Goal: Task Accomplishment & Management: Complete application form

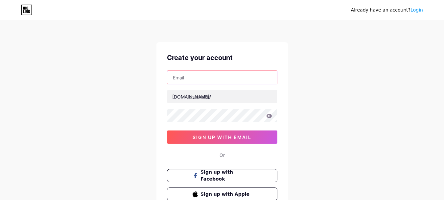
click at [199, 75] on input "text" at bounding box center [222, 77] width 110 height 13
paste input "[EMAIL_ADDRESS][DOMAIN_NAME]"
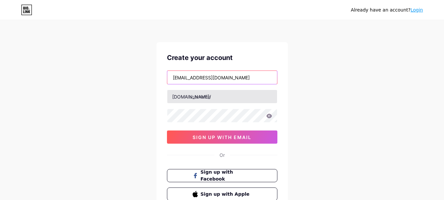
type input "[EMAIL_ADDRESS][DOMAIN_NAME]"
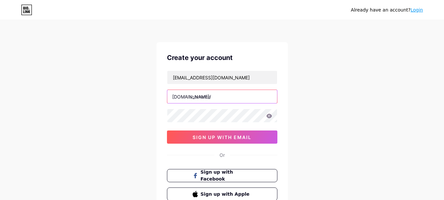
click at [233, 100] on input "text" at bounding box center [222, 96] width 110 height 13
paste input "bizwellbenefits"
type input "bizwellbenefits"
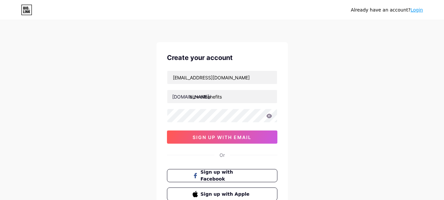
click at [267, 58] on div "Create your account" at bounding box center [222, 58] width 111 height 10
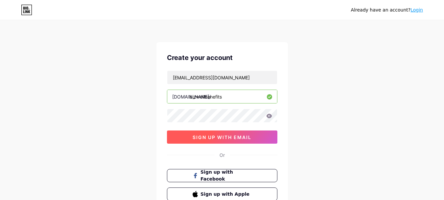
click at [216, 135] on span "sign up with email" at bounding box center [222, 137] width 59 height 6
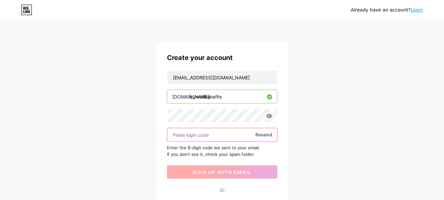
paste input "209847"
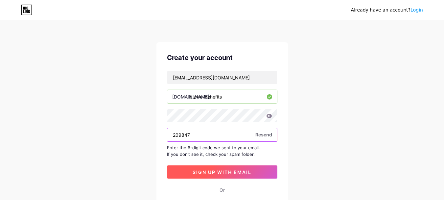
type input "209847"
click at [217, 175] on button "sign up with email" at bounding box center [222, 171] width 111 height 13
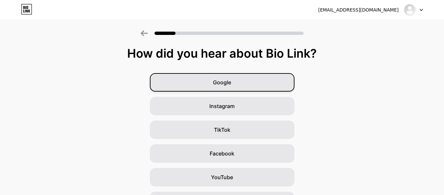
click at [246, 79] on div "Google" at bounding box center [222, 82] width 145 height 18
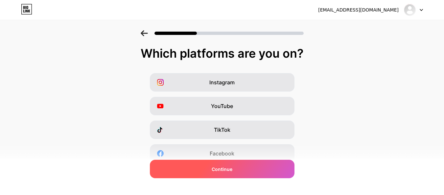
click at [242, 163] on div "Continue" at bounding box center [222, 169] width 145 height 18
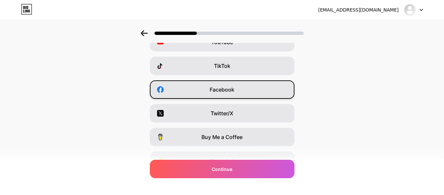
scroll to position [66, 0]
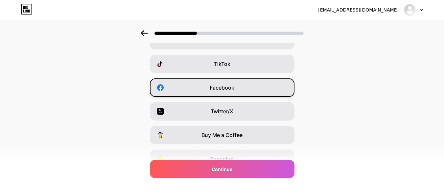
click at [234, 87] on span "Facebook" at bounding box center [222, 88] width 25 height 8
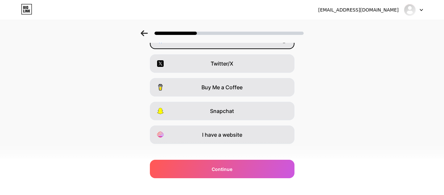
scroll to position [122, 0]
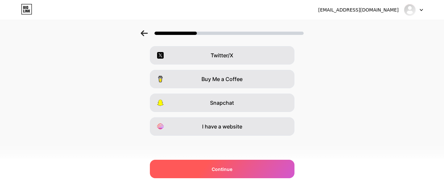
click at [230, 167] on span "Continue" at bounding box center [222, 168] width 21 height 7
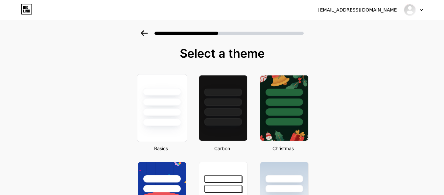
click at [161, 115] on div at bounding box center [162, 112] width 38 height 8
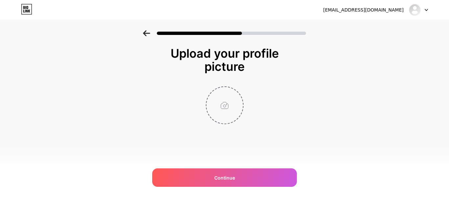
click at [228, 107] on input "file" at bounding box center [225, 105] width 37 height 37
type input "C:\fakepath\Corporate-Company-Logo_800.png"
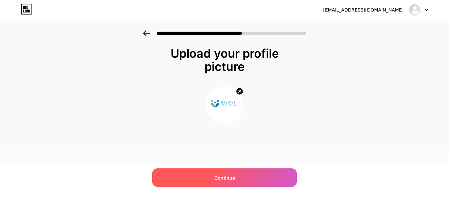
click at [199, 174] on div "Continue" at bounding box center [224, 177] width 145 height 18
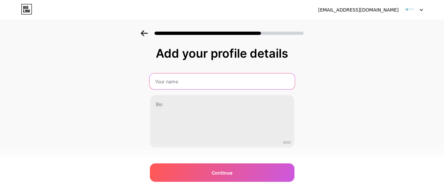
click at [208, 81] on input "text" at bounding box center [221, 81] width 145 height 16
paste input "BizWell Benefits, LLC"
type input "BizWell Benefits, LLC"
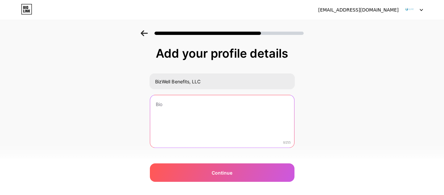
click at [199, 104] on textarea at bounding box center [222, 121] width 144 height 53
paste textarea "BizWell Benefits, LLC truly understands how overwhelming private health insuran…"
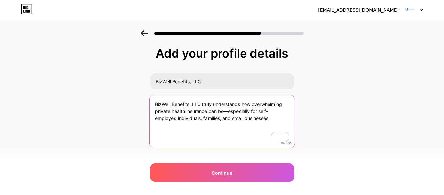
scroll to position [12, 0]
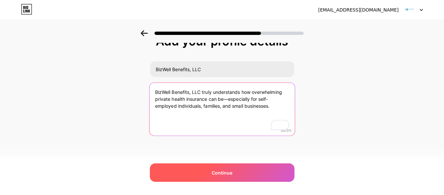
type textarea "BizWell Benefits, LLC truly understands how overwhelming private health insuran…"
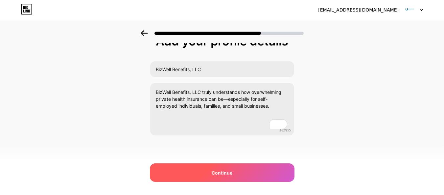
click at [228, 172] on span "Continue" at bounding box center [222, 172] width 21 height 7
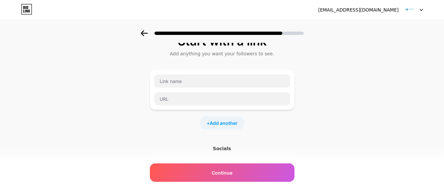
scroll to position [0, 0]
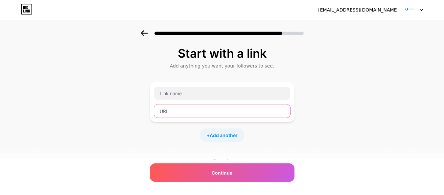
click at [190, 110] on input "text" at bounding box center [222, 110] width 136 height 13
paste input "[URL][DOMAIN_NAME]"
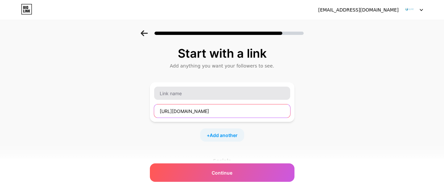
type input "[URL][DOMAIN_NAME]"
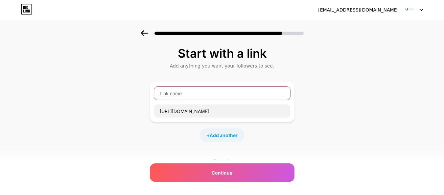
click at [194, 97] on input "text" at bounding box center [222, 93] width 136 height 13
paste input "Individual & Family Health Insurance Plans | Flexible Coverage Options"
type input "Individual & Family Health Insurance Plans | Flexible Coverage Options"
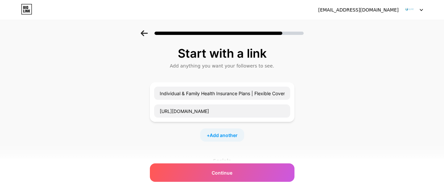
click at [277, 128] on div "Individual & Family Health Insurance Plans | Flexible Coverage Options [URL][DO…" at bounding box center [222, 111] width 145 height 59
click at [214, 134] on span "Add another" at bounding box center [224, 135] width 28 height 7
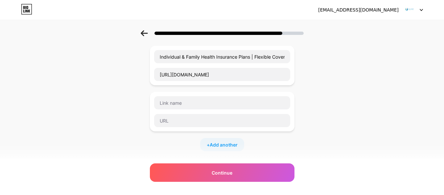
scroll to position [33, 0]
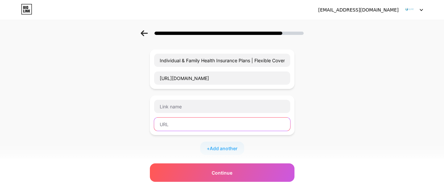
click at [195, 122] on input "text" at bounding box center [222, 123] width 136 height 13
paste input "[URL][DOMAIN_NAME]"
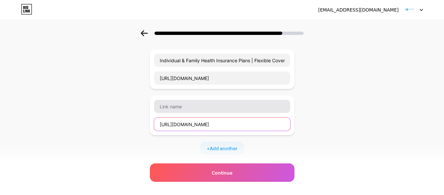
type input "[URL][DOMAIN_NAME]"
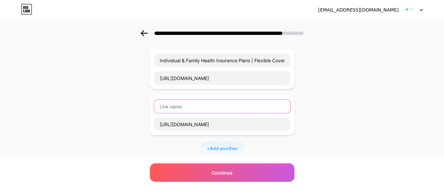
click at [190, 108] on input "text" at bounding box center [222, 106] width 136 height 13
paste input "Small Business & Group Health Insurance Brokers in [GEOGRAPHIC_DATA]"
type input "Small Business & Group Health Insurance Brokers in [GEOGRAPHIC_DATA]"
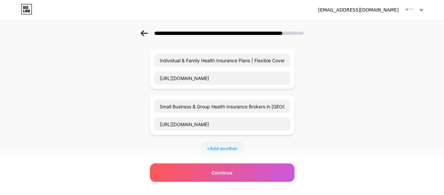
click at [299, 102] on div "Start with a link Add anything you want your followers to see. Individual & Fam…" at bounding box center [222, 135] width 444 height 277
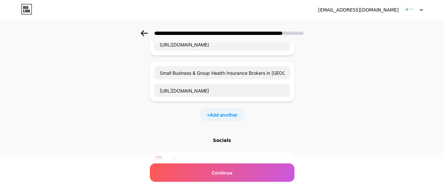
scroll to position [139, 0]
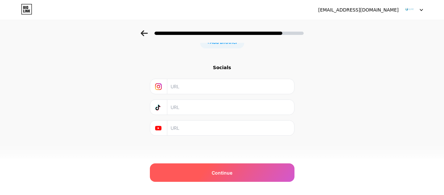
click at [225, 166] on div "Continue" at bounding box center [222, 172] width 145 height 18
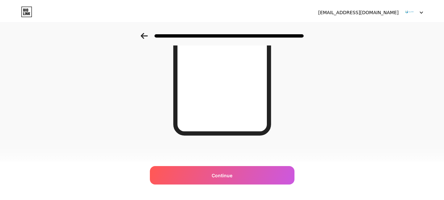
scroll to position [0, 0]
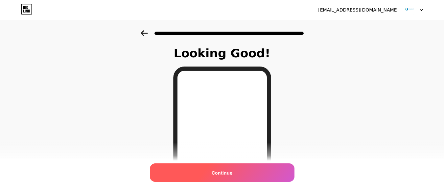
click at [221, 169] on span "Continue" at bounding box center [222, 172] width 21 height 7
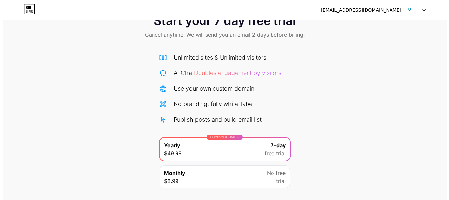
scroll to position [65, 0]
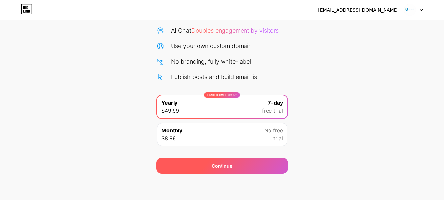
click at [232, 163] on div "Continue" at bounding box center [222, 165] width 21 height 7
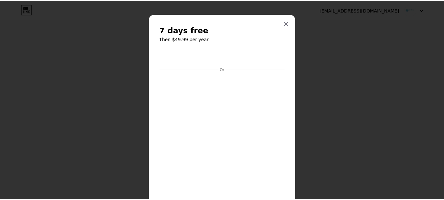
scroll to position [0, 0]
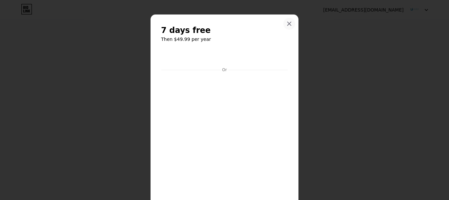
click at [288, 24] on icon at bounding box center [289, 23] width 5 height 5
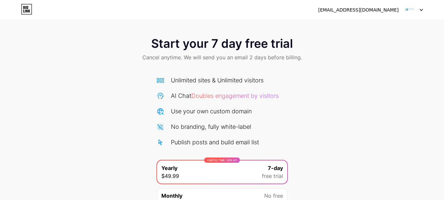
click at [250, 58] on span "Cancel anytime. We will send you an email 2 days before billing." at bounding box center [222, 57] width 160 height 8
click at [422, 9] on icon at bounding box center [421, 10] width 3 height 2
click at [394, 9] on div "[EMAIL_ADDRESS][DOMAIN_NAME]" at bounding box center [358, 10] width 81 height 7
click at [414, 11] on img at bounding box center [410, 10] width 13 height 13
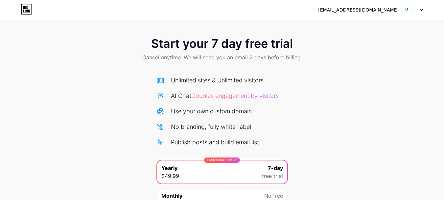
click at [414, 11] on img at bounding box center [410, 10] width 13 height 13
click at [28, 13] on icon at bounding box center [26, 9] width 11 height 11
